Goal: Task Accomplishment & Management: Use online tool/utility

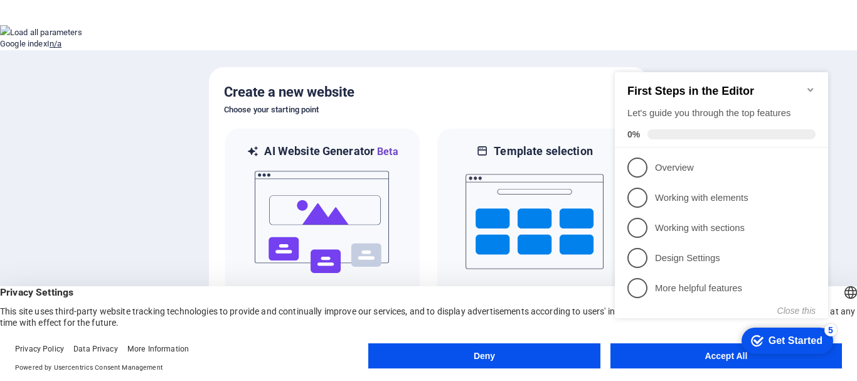
click at [804, 85] on h2 "First Steps in the Editor" at bounding box center [722, 91] width 188 height 13
click at [811, 88] on icon "Minimize checklist" at bounding box center [811, 90] width 6 height 4
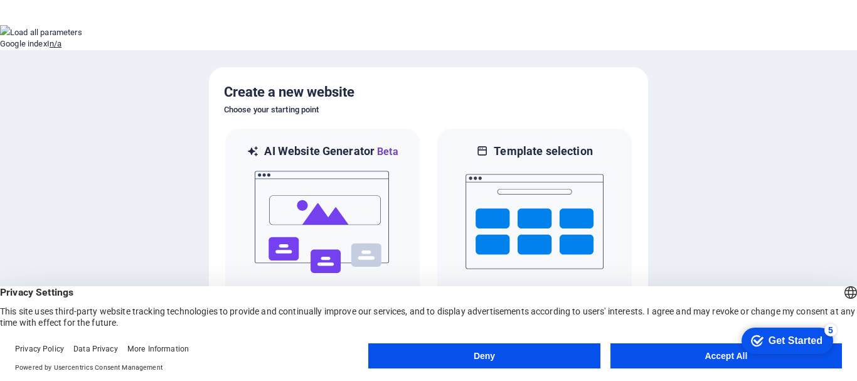
click at [679, 351] on button "Accept All" at bounding box center [727, 355] width 232 height 25
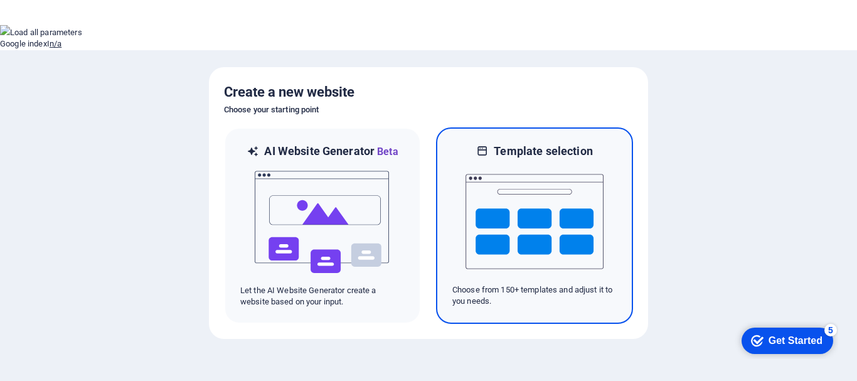
click at [491, 168] on img at bounding box center [535, 222] width 138 height 126
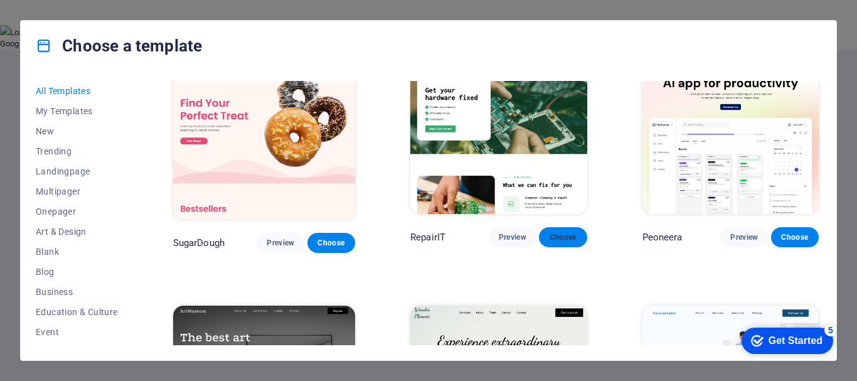
scroll to position [21, 0]
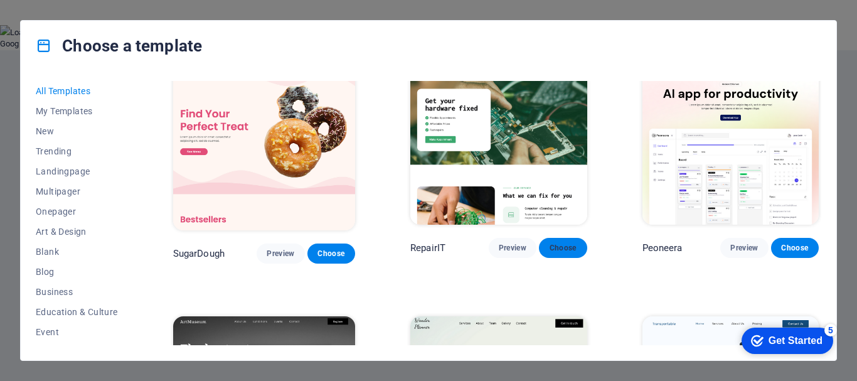
click at [557, 248] on span "Choose" at bounding box center [563, 248] width 28 height 10
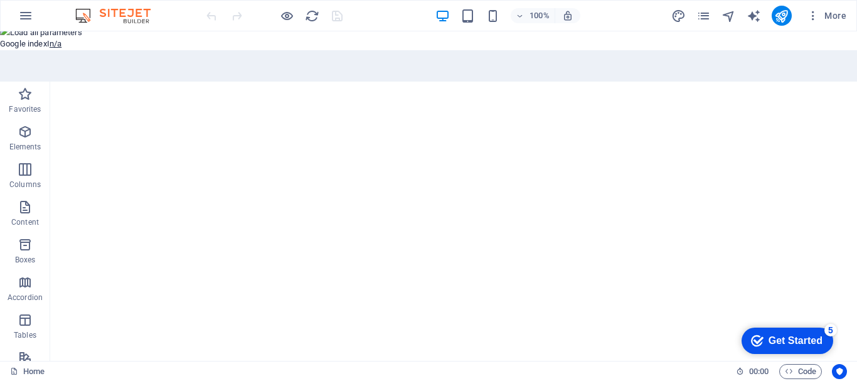
click at [464, 52] on section "Home Favorites Elements Columns Content Boxes Accordion Tables Features Images …" at bounding box center [428, 240] width 857 height 381
click at [0, 159] on button at bounding box center [0, 159] width 0 height 0
click at [58, 272] on button "For this domain" at bounding box center [29, 276] width 58 height 9
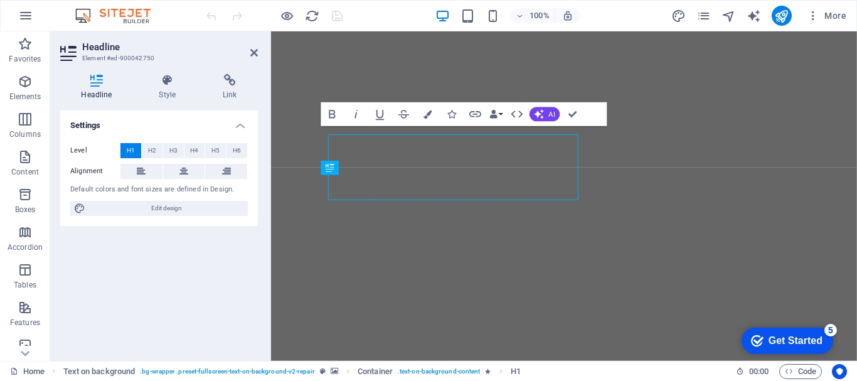
click at [165, 162] on div "Headline Element #ed-900042750 Headline Style Link Settings Level H1 H2 H3 H4 H…" at bounding box center [453, 195] width 807 height 329
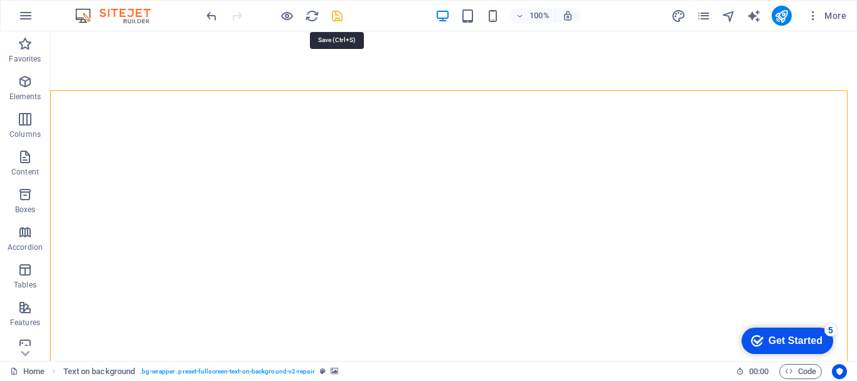
click at [338, 18] on icon "save" at bounding box center [337, 16] width 14 height 14
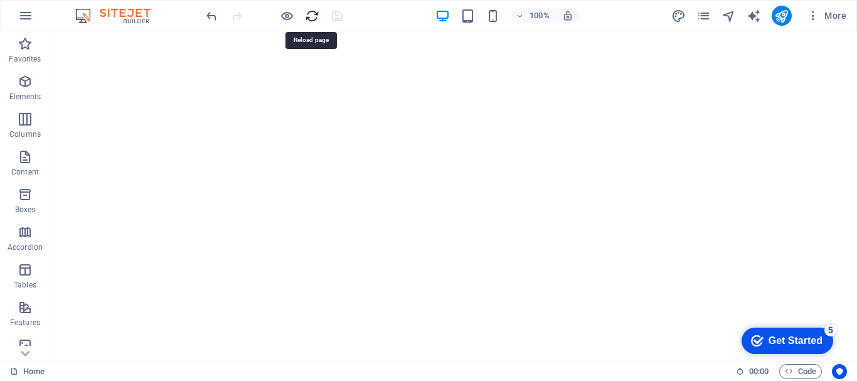
click at [308, 16] on icon "reload" at bounding box center [312, 16] width 14 height 14
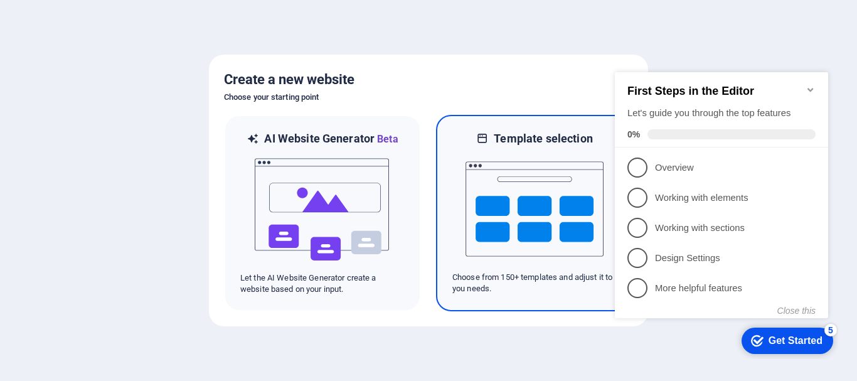
click at [510, 212] on img at bounding box center [535, 209] width 138 height 126
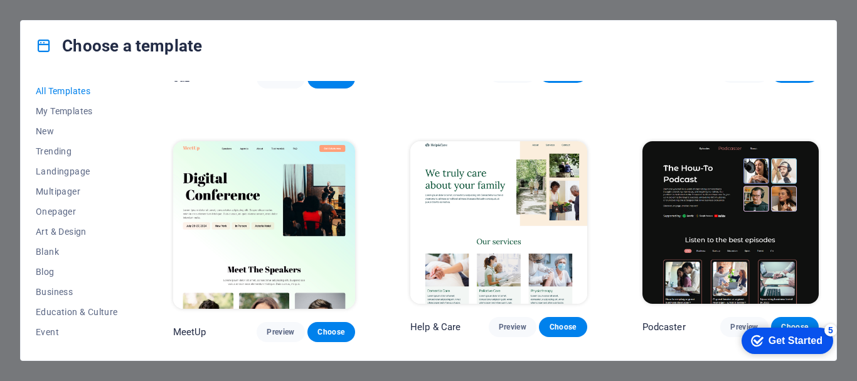
scroll to position [705, 0]
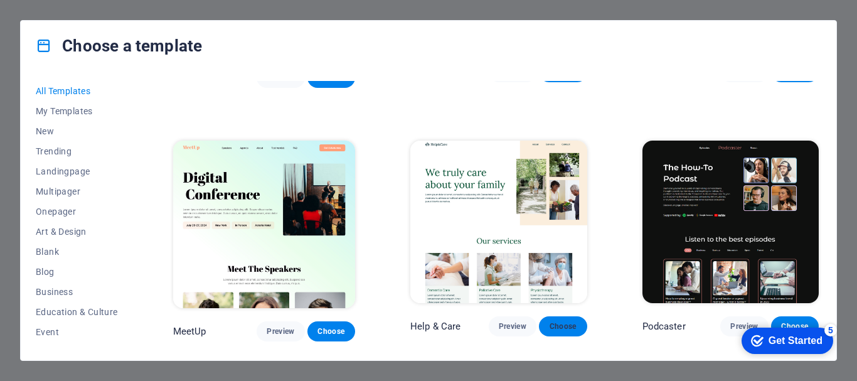
click at [549, 321] on span "Choose" at bounding box center [563, 326] width 28 height 10
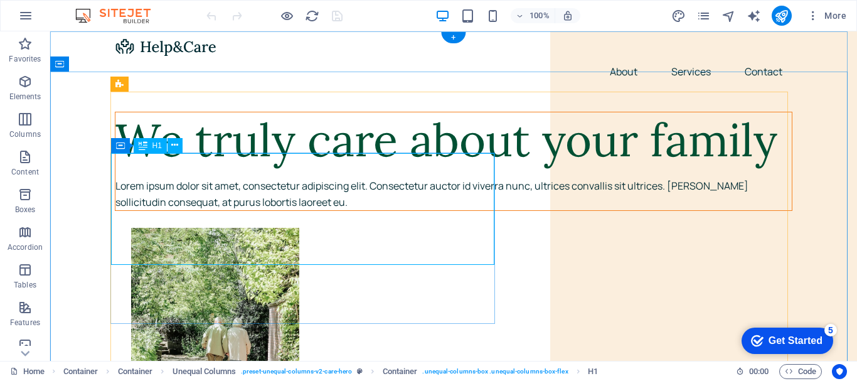
click at [484, 168] on div "We truly care about your family" at bounding box center [453, 140] width 677 height 56
click at [466, 168] on div "We truly care about your family" at bounding box center [453, 140] width 677 height 56
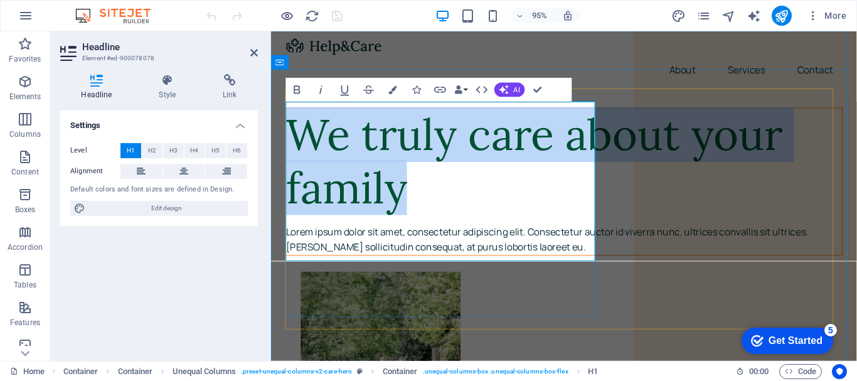
click at [446, 225] on h1 "We truly care about your family" at bounding box center [580, 168] width 586 height 112
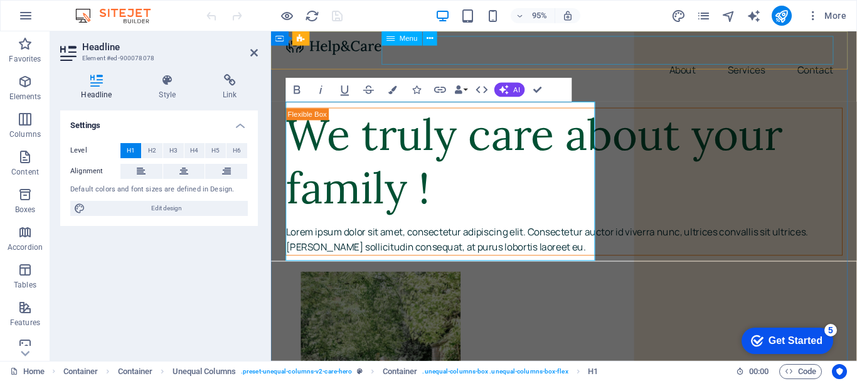
click at [696, 63] on nav "About Services Contact" at bounding box center [579, 71] width 587 height 30
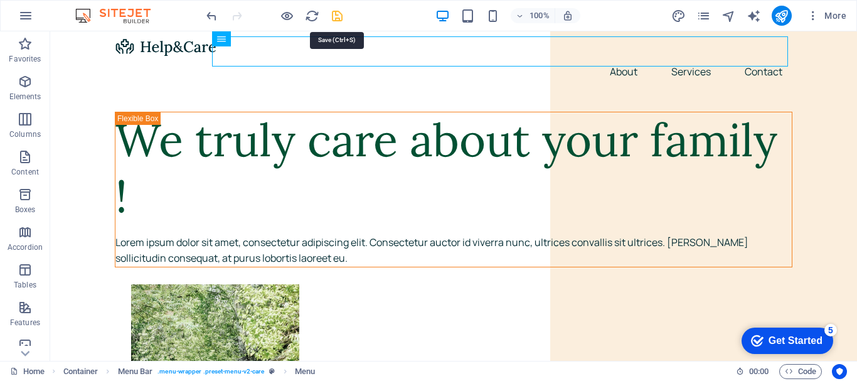
click at [338, 14] on icon "save" at bounding box center [337, 16] width 14 height 14
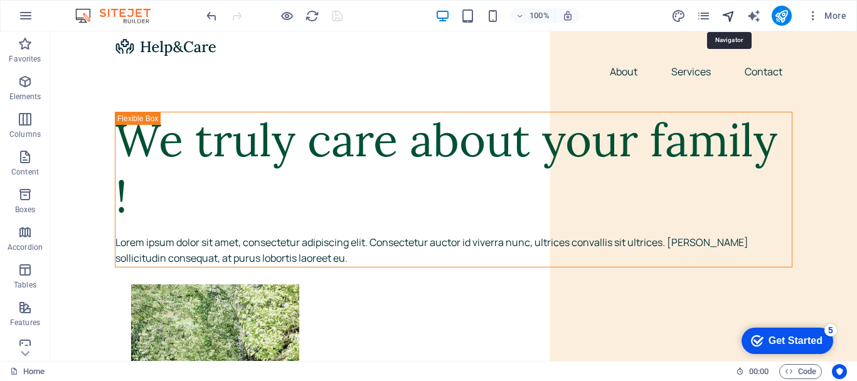
click at [735, 16] on icon "navigator" at bounding box center [729, 16] width 14 height 14
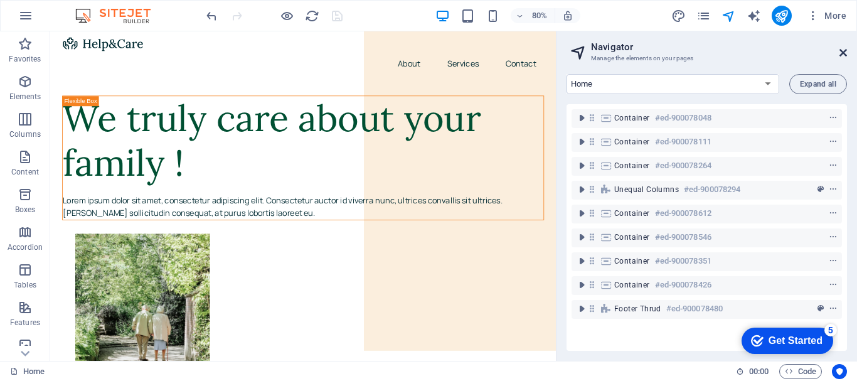
click at [842, 50] on icon at bounding box center [844, 53] width 8 height 10
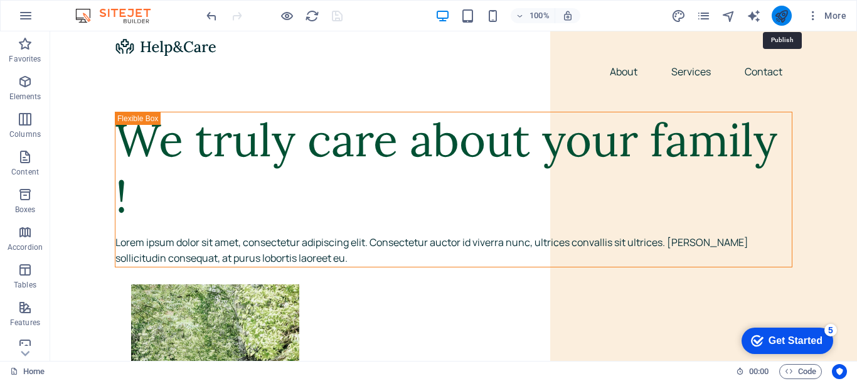
click at [785, 14] on icon "publish" at bounding box center [781, 16] width 14 height 14
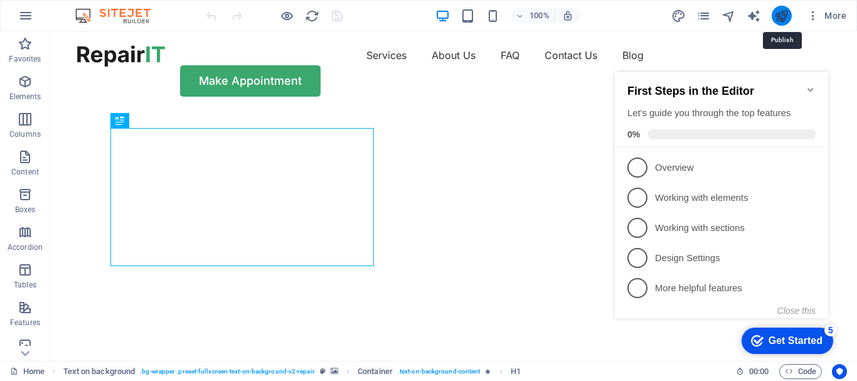
click at [780, 20] on icon "publish" at bounding box center [781, 16] width 14 height 14
